Goal: Task Accomplishment & Management: Manage account settings

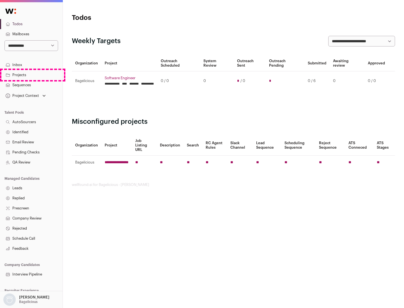
click at [31, 75] on link "Projects" at bounding box center [31, 75] width 63 height 10
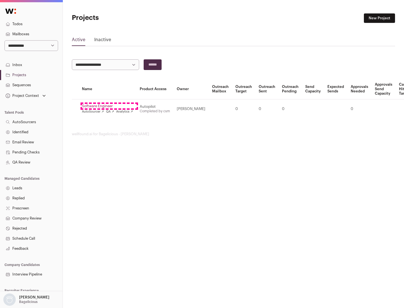
click at [109, 106] on link "Software Engineer" at bounding box center [107, 106] width 51 height 4
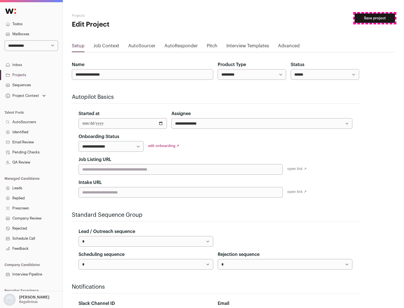
click at [375, 18] on button "Save project" at bounding box center [374, 18] width 40 height 10
